Goal: Task Accomplishment & Management: Use online tool/utility

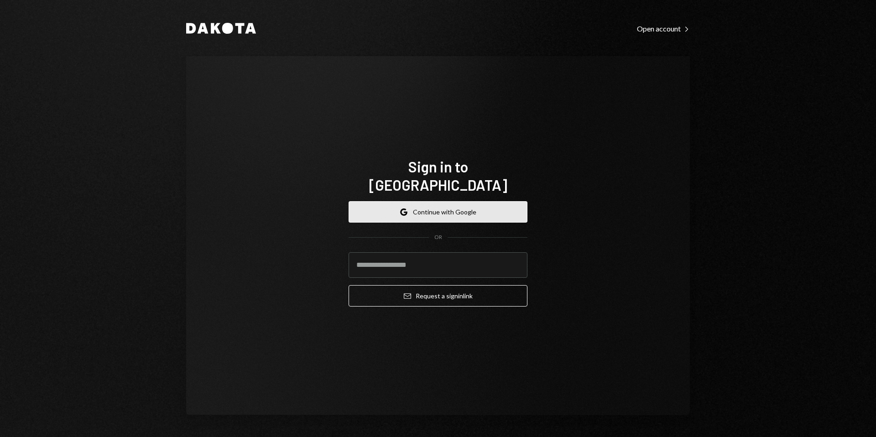
click at [451, 210] on button "Google Continue with Google" at bounding box center [438, 211] width 179 height 21
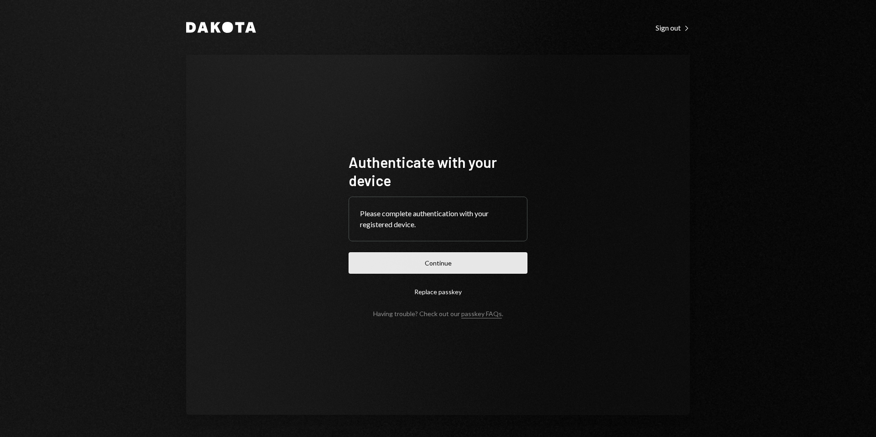
click at [436, 259] on button "Continue" at bounding box center [438, 262] width 179 height 21
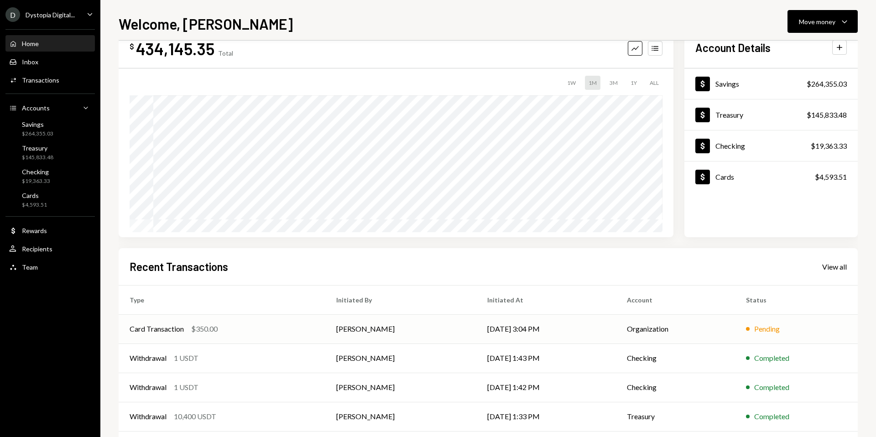
scroll to position [65, 0]
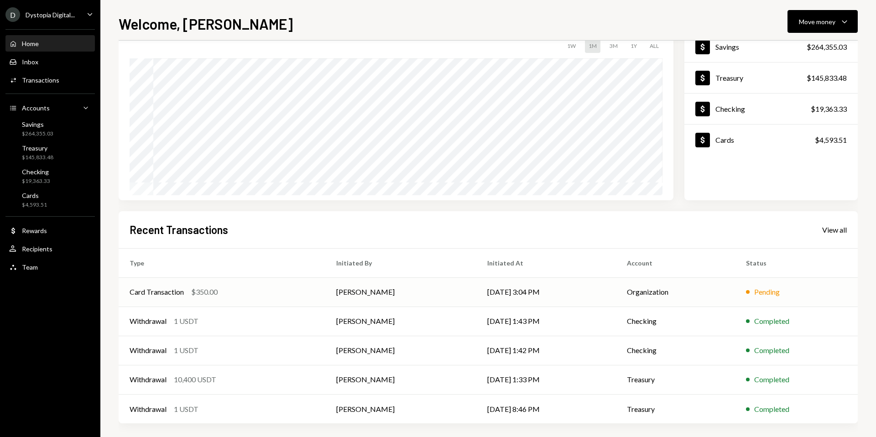
click at [213, 291] on div "$350.00" at bounding box center [204, 292] width 26 height 11
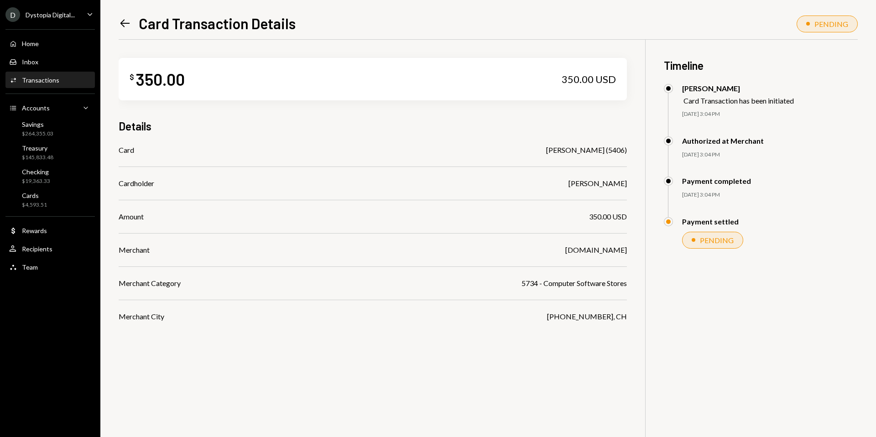
click at [126, 24] on icon "Left Arrow" at bounding box center [125, 23] width 13 height 13
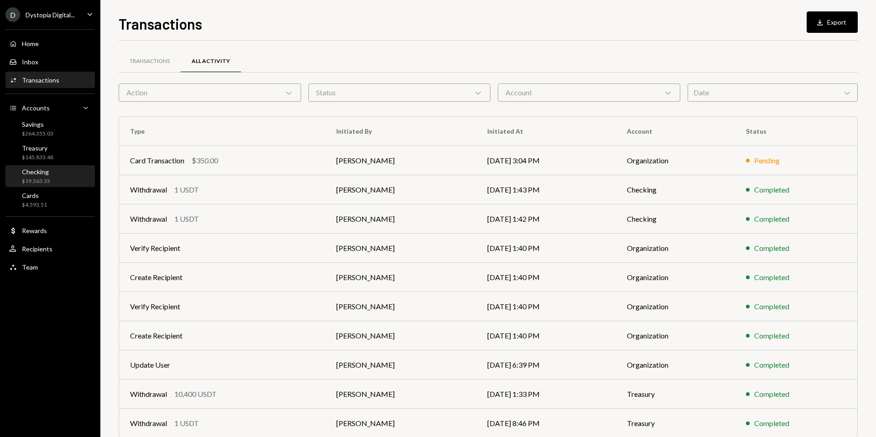
click at [67, 173] on div "Checking $19,363.33" at bounding box center [50, 176] width 82 height 17
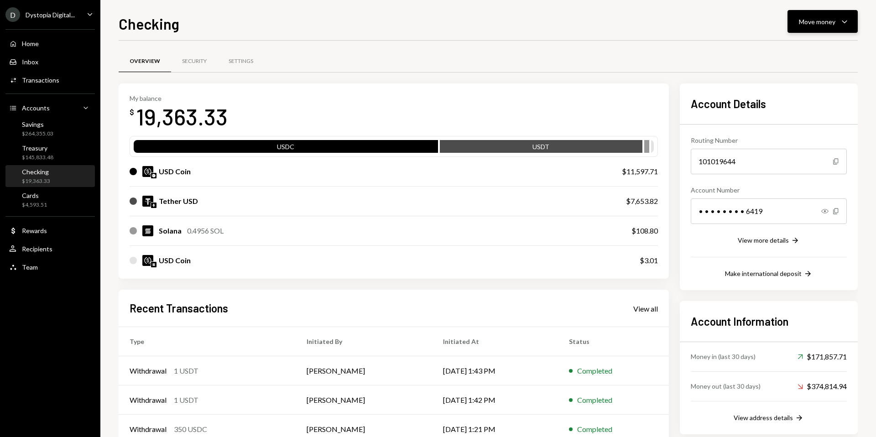
click at [844, 16] on icon "Caret Down" at bounding box center [844, 21] width 11 height 11
click at [792, 58] on div "Withdraw Send" at bounding box center [808, 49] width 91 height 21
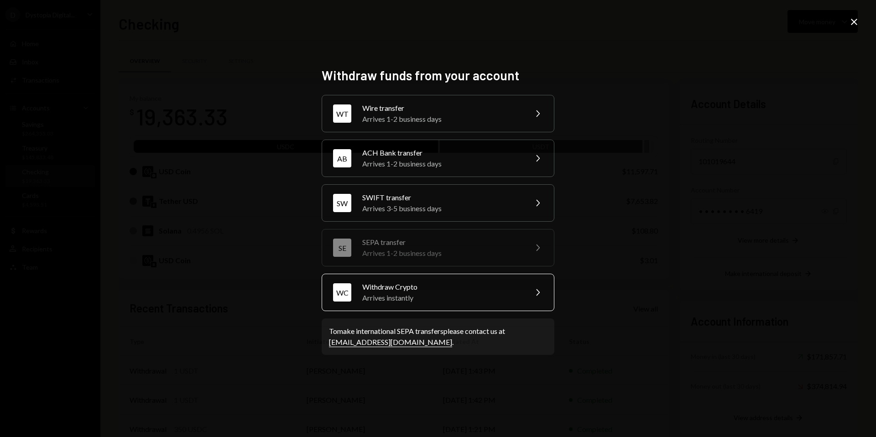
click at [485, 294] on div "Arrives instantly" at bounding box center [441, 298] width 159 height 11
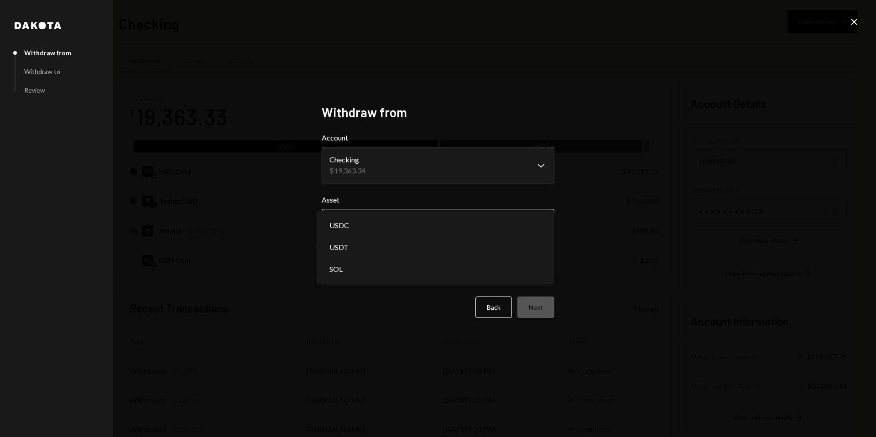
click at [397, 220] on body "D Dystopia Digital... Caret Down Home Home Inbox Inbox Activities Transactions …" at bounding box center [438, 218] width 876 height 437
select select "****"
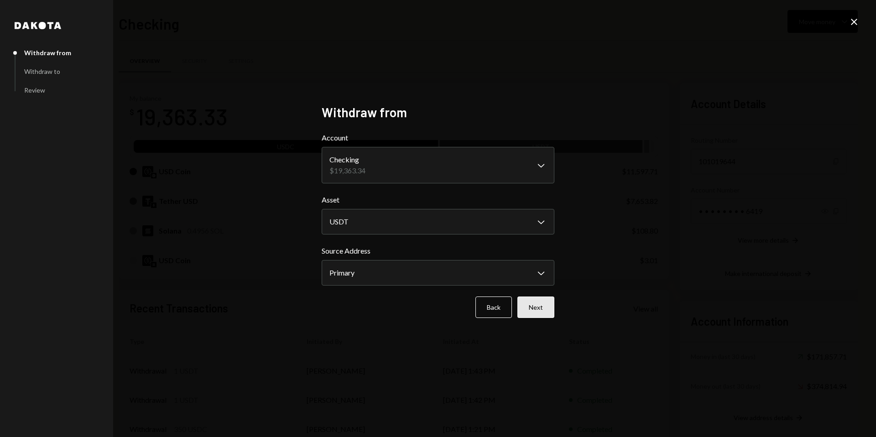
click at [531, 301] on button "Next" at bounding box center [535, 307] width 37 height 21
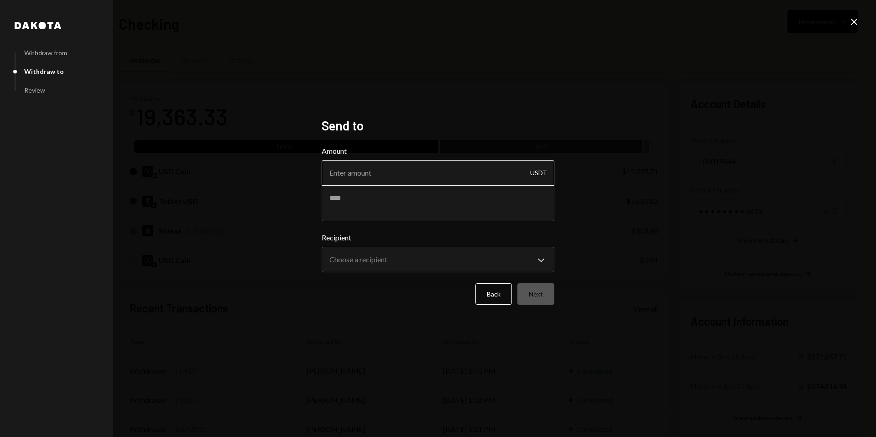
click at [428, 170] on input "Amount" at bounding box center [438, 173] width 233 height 26
type input "3000"
click at [439, 262] on body "D Dystopia Digital... Caret Down Home Home Inbox Inbox Activities Transactions …" at bounding box center [438, 218] width 876 height 437
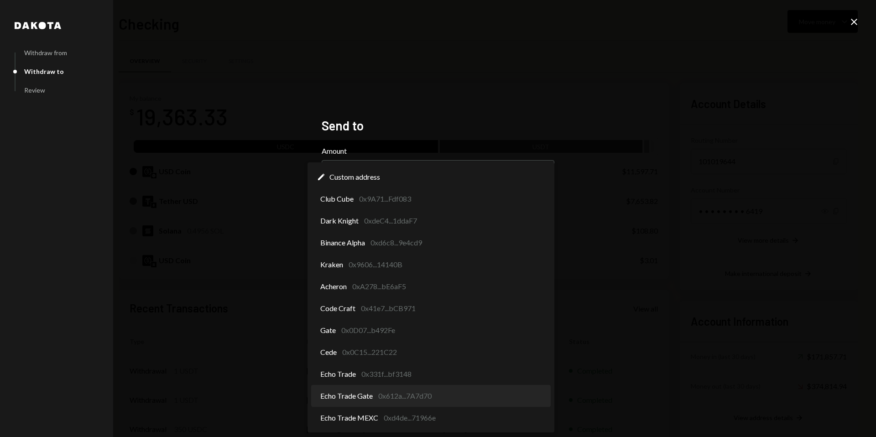
select select "**********"
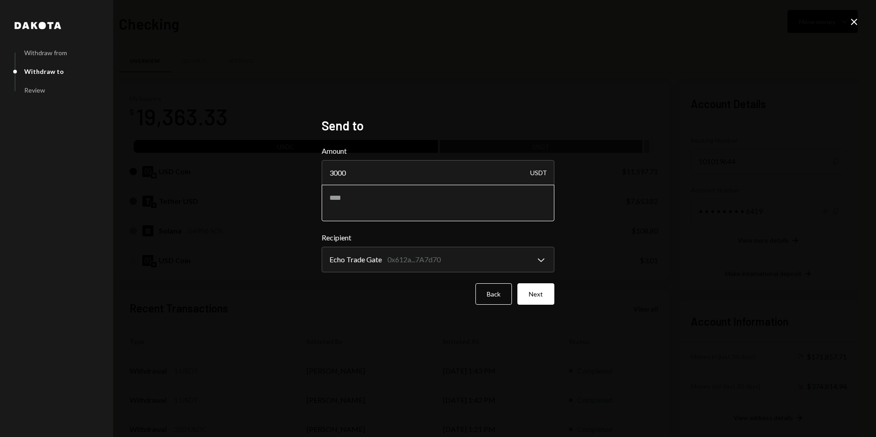
click at [376, 212] on textarea at bounding box center [438, 203] width 233 height 37
type textarea "**********"
click at [542, 296] on button "Next" at bounding box center [535, 293] width 37 height 21
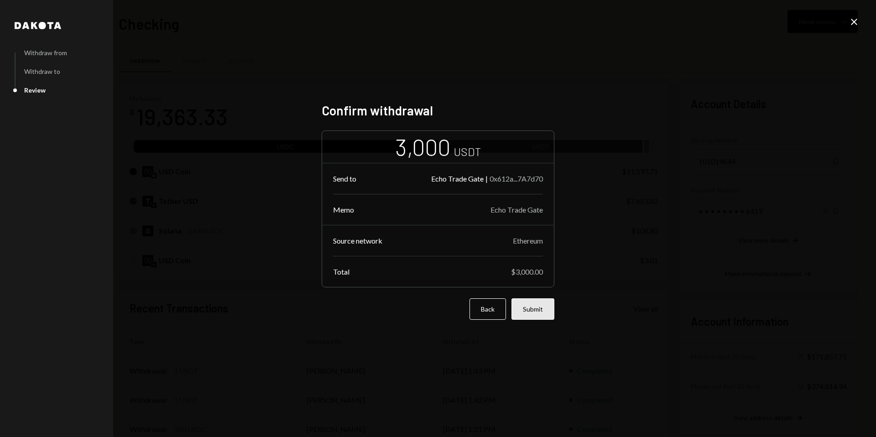
click at [538, 304] on button "Submit" at bounding box center [533, 308] width 43 height 21
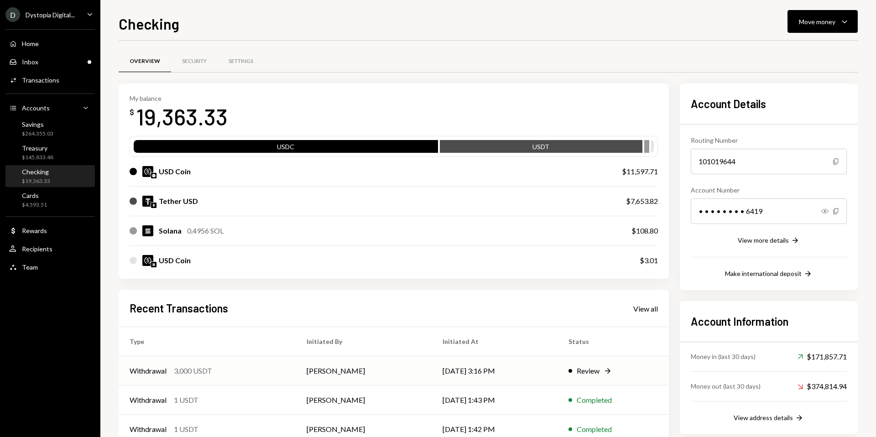
click at [398, 367] on td "Shivani Phull" at bounding box center [364, 370] width 136 height 29
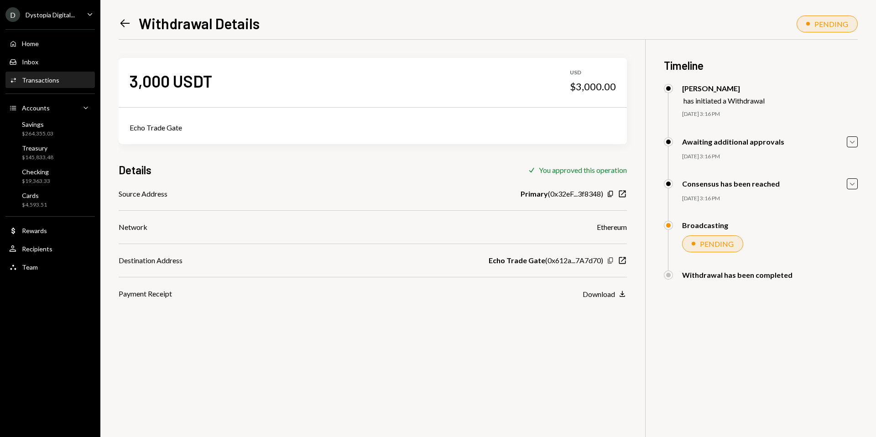
click at [611, 260] on icon "Copy" at bounding box center [610, 260] width 7 height 7
click at [53, 173] on div "Checking $19,363.33" at bounding box center [50, 176] width 82 height 17
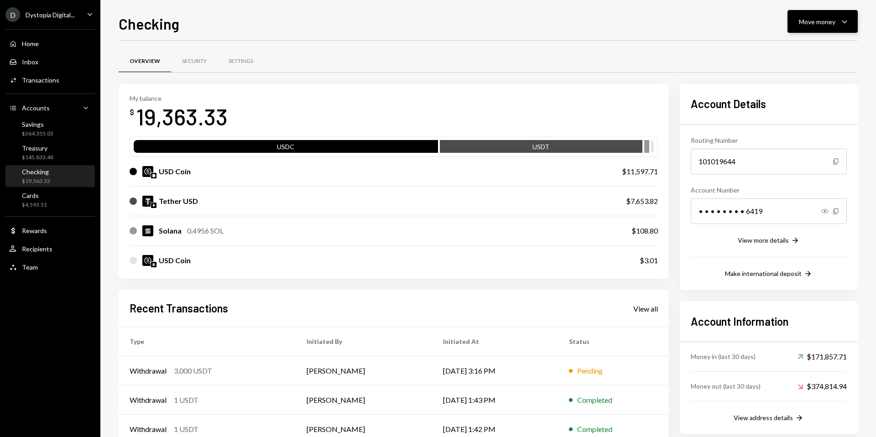
click at [819, 11] on button "Move money Caret Down" at bounding box center [823, 21] width 70 height 23
click at [794, 47] on div "Send" at bounding box center [815, 49] width 67 height 10
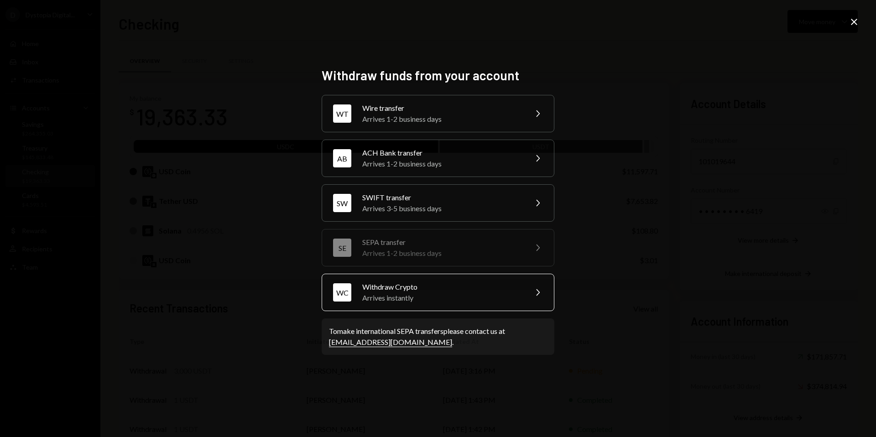
click at [505, 282] on div "Withdraw Crypto" at bounding box center [441, 287] width 159 height 11
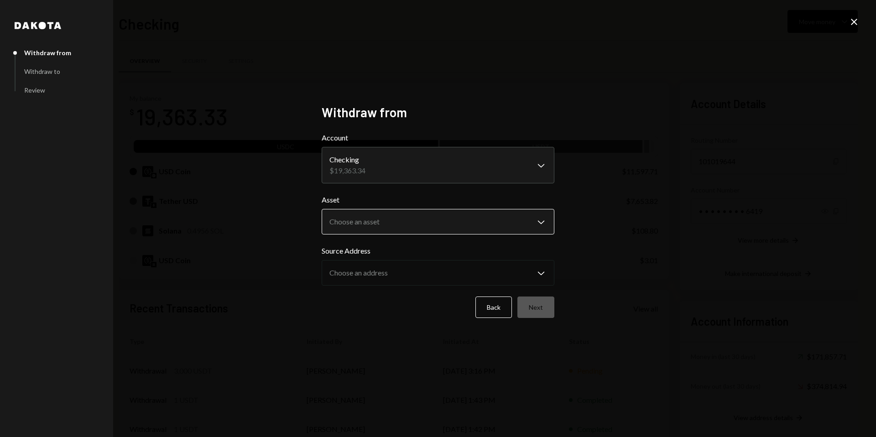
click at [433, 220] on body "D Dystopia Digital... Caret Down Home Home Inbox Inbox Activities Transactions …" at bounding box center [438, 218] width 876 height 437
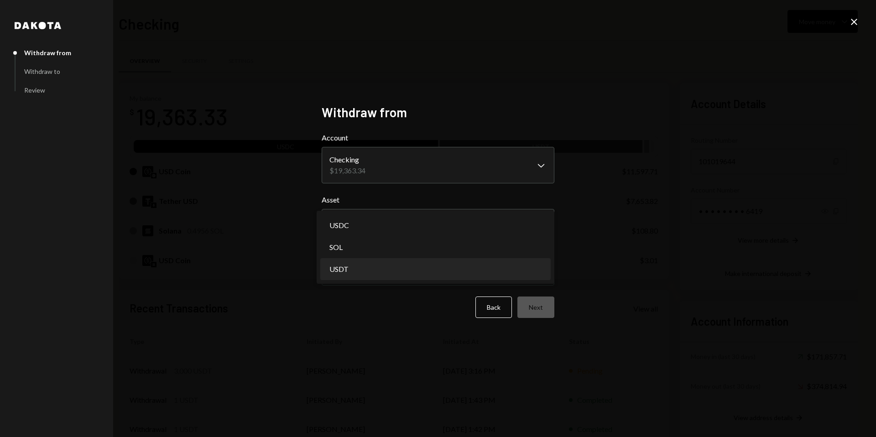
select select "****"
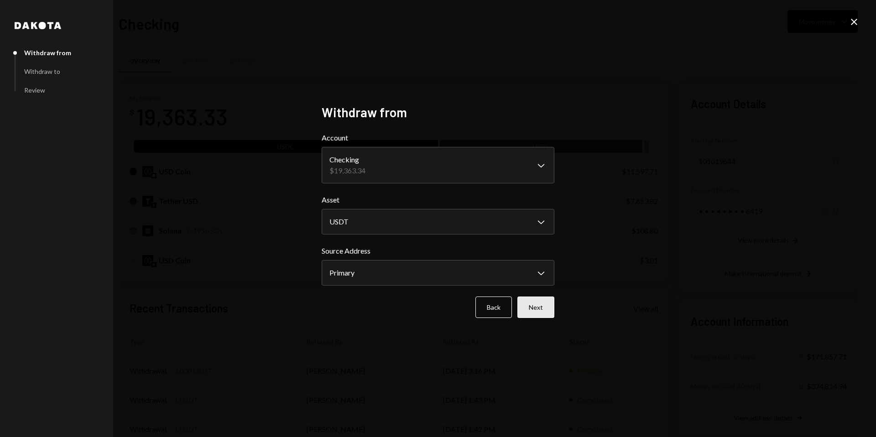
click at [534, 306] on button "Next" at bounding box center [535, 307] width 37 height 21
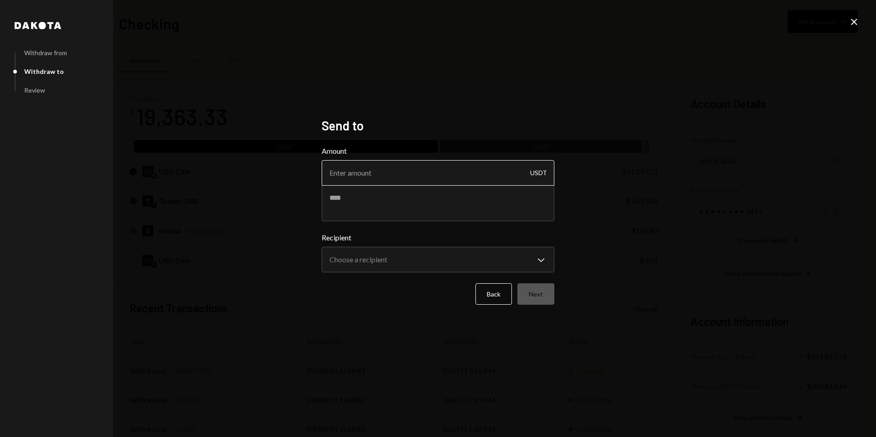
click at [424, 181] on input "Amount" at bounding box center [438, 173] width 233 height 26
type input "3000"
click at [394, 193] on textarea at bounding box center [438, 203] width 233 height 37
type textarea "**********"
click at [365, 250] on body "D Dystopia Digital... Caret Down Home Home Inbox Inbox Activities Transactions …" at bounding box center [438, 218] width 876 height 437
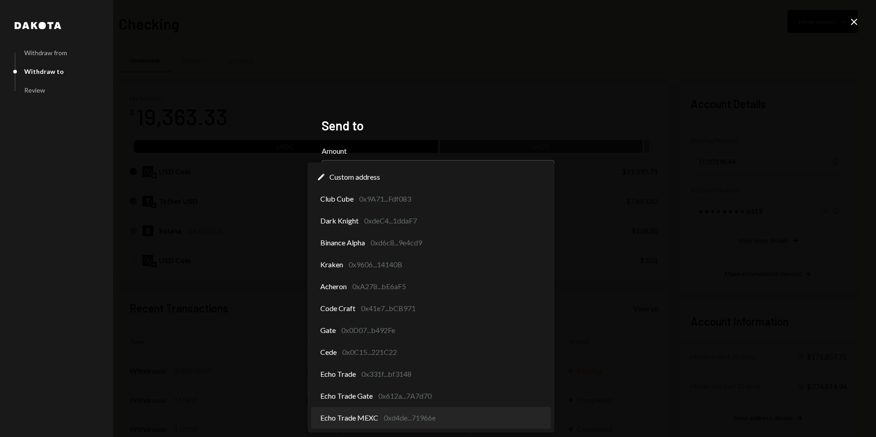
select select "**********"
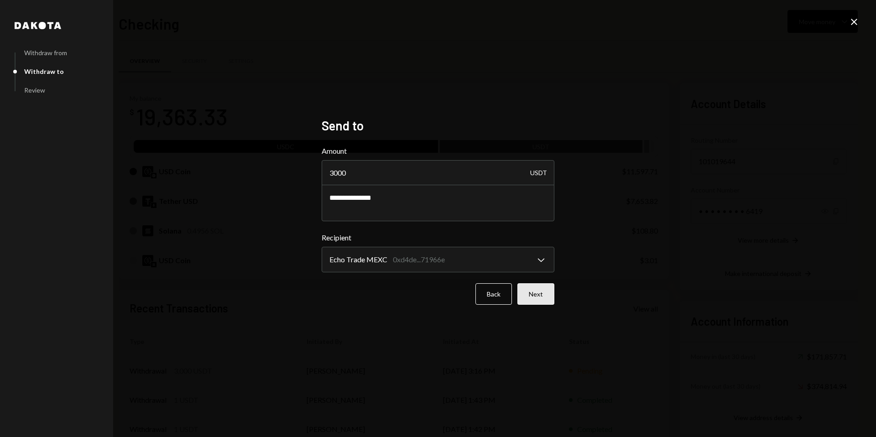
click at [536, 298] on button "Next" at bounding box center [535, 293] width 37 height 21
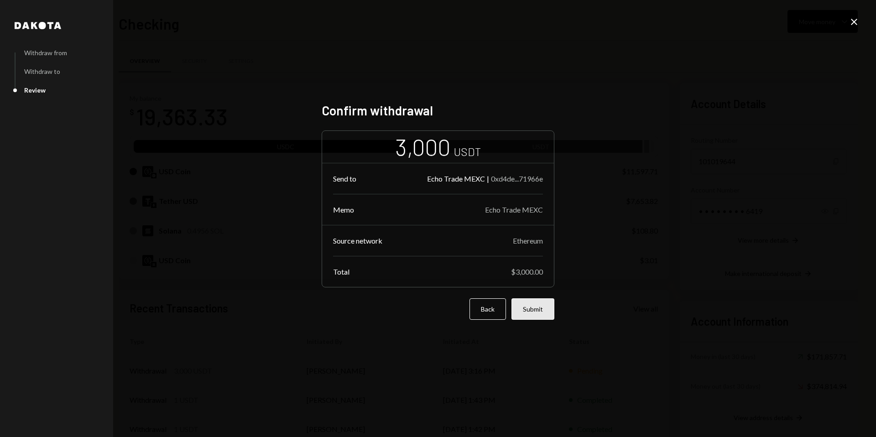
click at [528, 308] on button "Submit" at bounding box center [533, 308] width 43 height 21
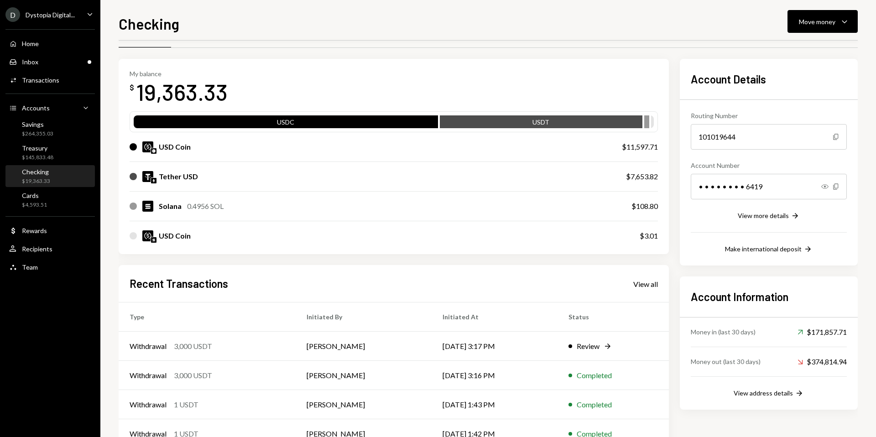
scroll to position [44, 0]
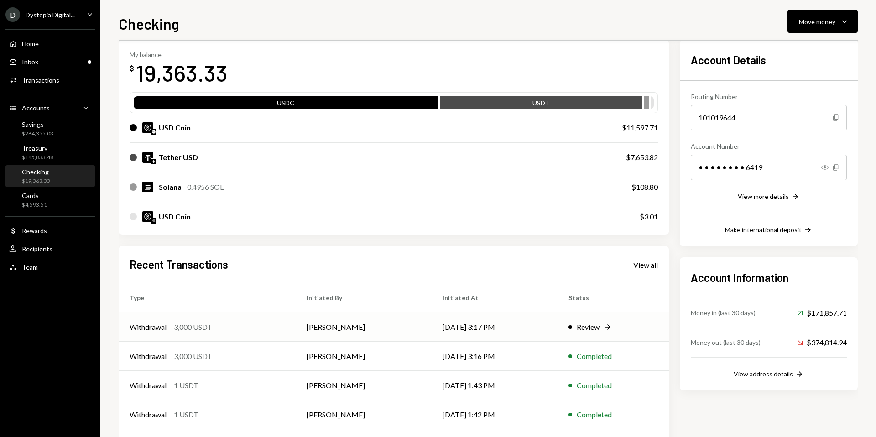
click at [551, 331] on td "[DATE] 3:17 PM" at bounding box center [495, 327] width 126 height 29
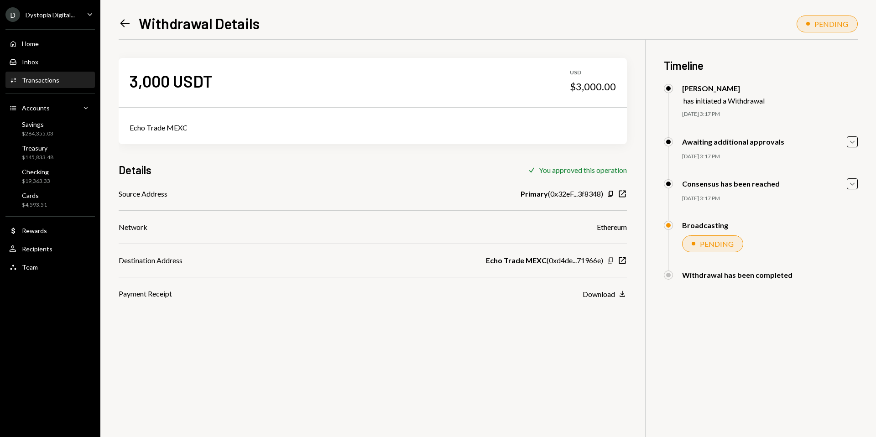
click at [611, 263] on icon "button" at bounding box center [610, 261] width 5 height 6
click at [54, 129] on div "Savings $264,355.03" at bounding box center [50, 128] width 82 height 17
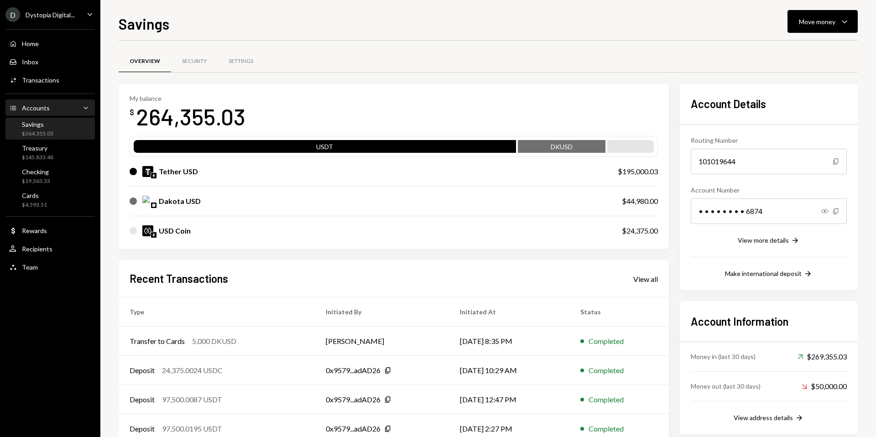
click at [42, 113] on div "Accounts Accounts Caret Down" at bounding box center [50, 108] width 82 height 16
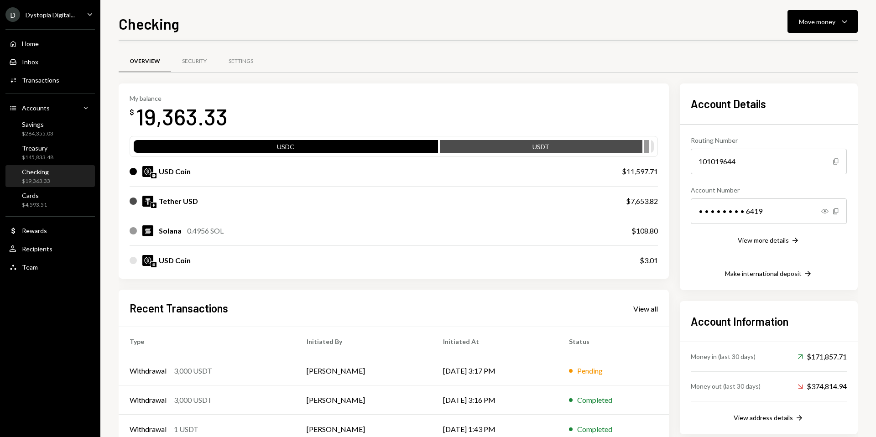
scroll to position [57, 0]
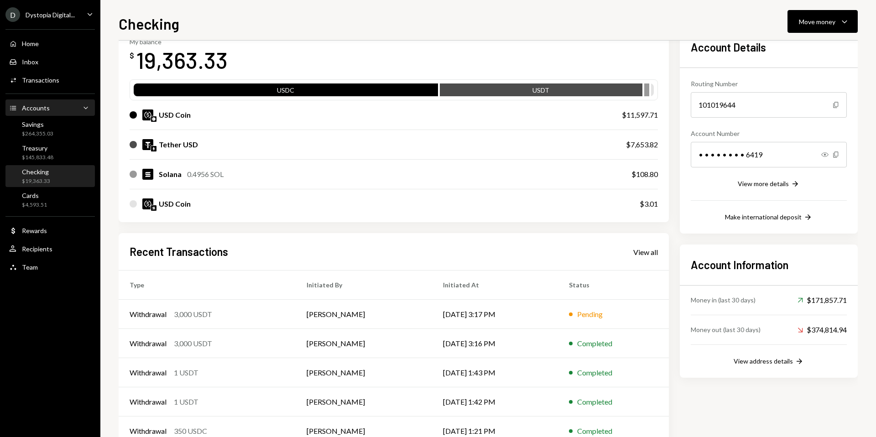
click at [54, 108] on div "Accounts Accounts Caret Down" at bounding box center [50, 108] width 82 height 10
